Goal: Information Seeking & Learning: Learn about a topic

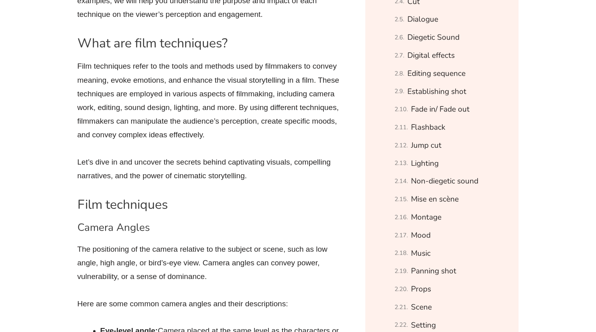
scroll to position [603, 0]
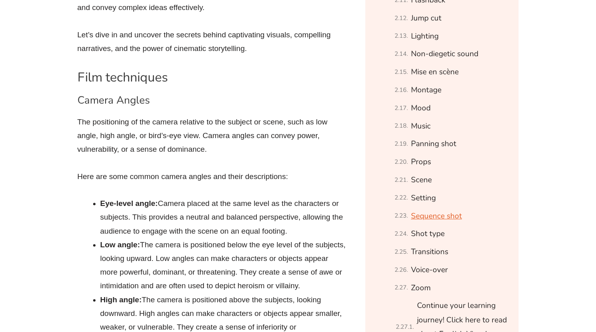
click at [431, 217] on link "Sequence shot" at bounding box center [436, 216] width 51 height 14
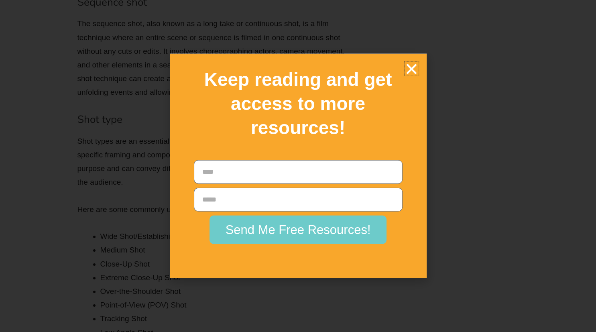
scroll to position [5677, 0]
click at [407, 66] on icon "Close" at bounding box center [411, 69] width 14 height 14
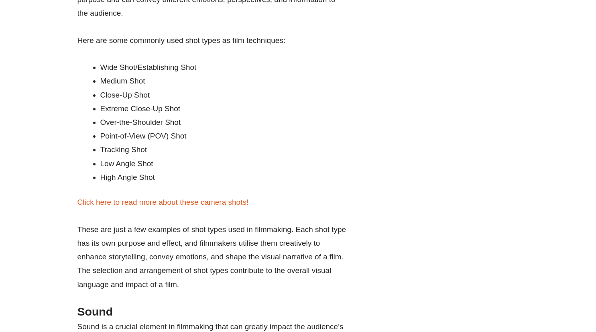
scroll to position [5846, 0]
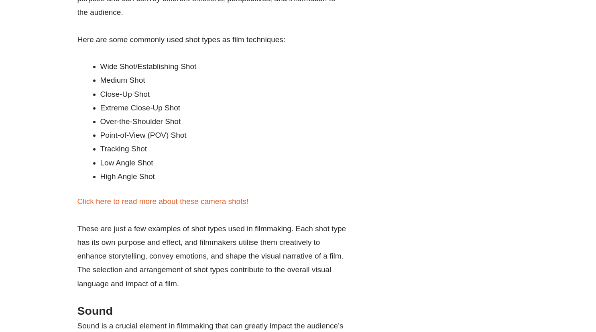
click at [102, 208] on p "Click here to read more about these camera shots!" at bounding box center [211, 201] width 269 height 14
click at [96, 205] on link "Click here to read more about these camera shots!" at bounding box center [162, 201] width 171 height 8
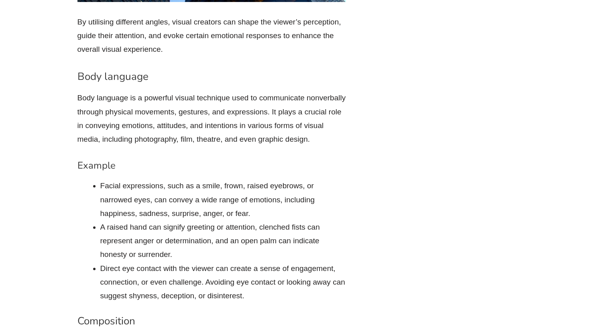
scroll to position [2906, 0]
